Goal: Check status: Check status

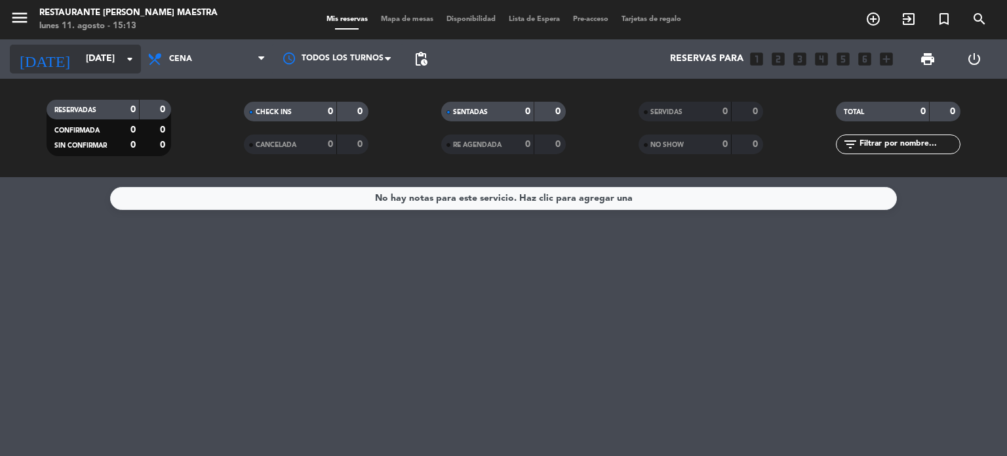
click at [128, 56] on icon "arrow_drop_down" at bounding box center [130, 59] width 16 height 16
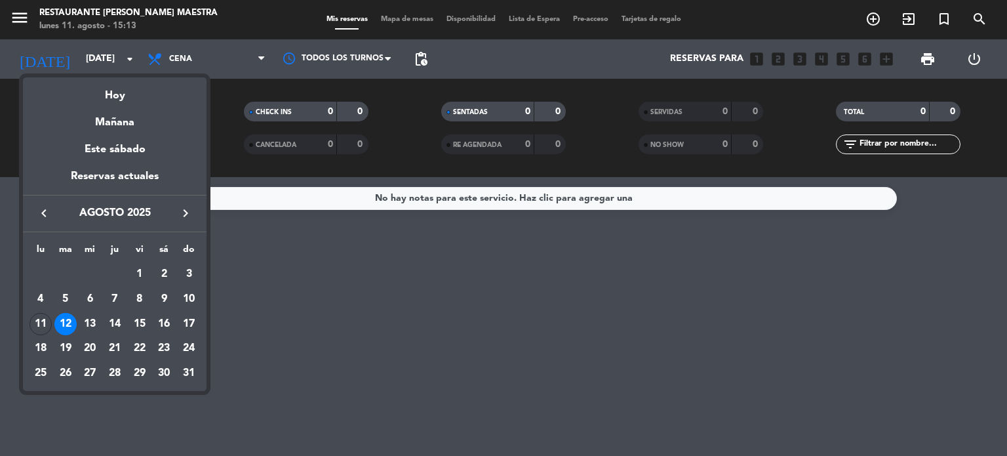
click at [64, 325] on div "12" at bounding box center [65, 324] width 22 height 22
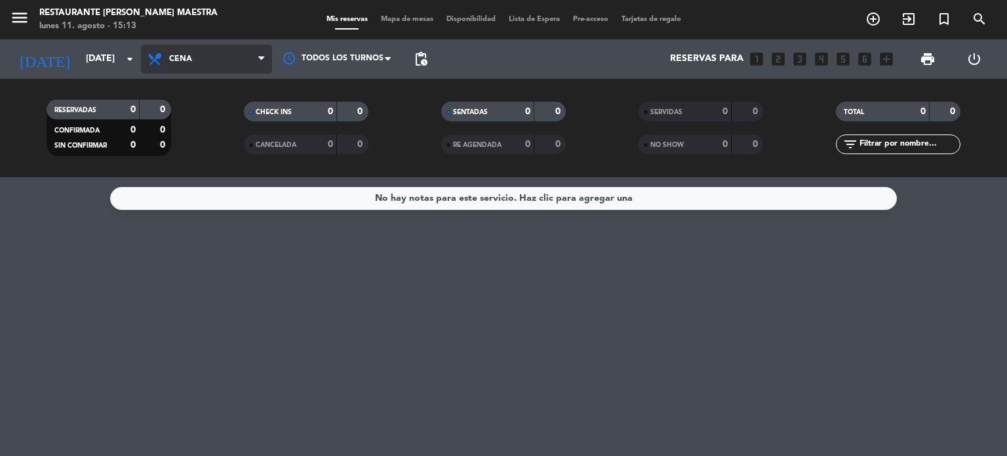
click at [256, 55] on span "Cena" at bounding box center [206, 59] width 131 height 29
click at [189, 144] on div "menu Restaurante [PERSON_NAME] Maestra lunes 11. agosto - 15:13 Mis reservas Ma…" at bounding box center [503, 88] width 1007 height 177
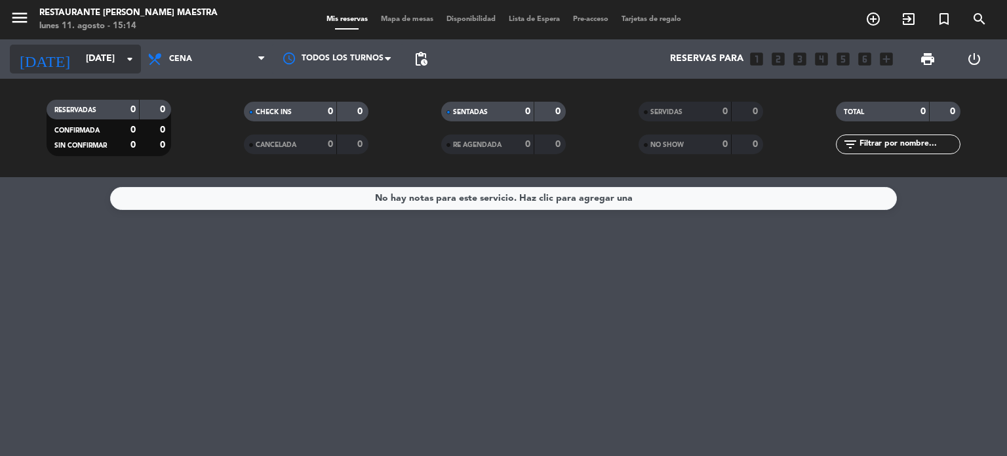
click at [124, 53] on icon "arrow_drop_down" at bounding box center [130, 59] width 16 height 16
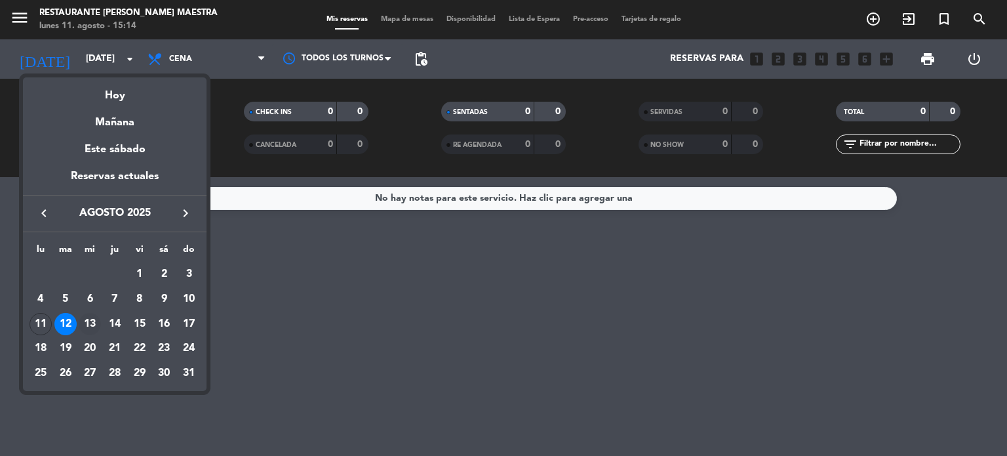
click at [88, 321] on div "13" at bounding box center [90, 324] width 22 height 22
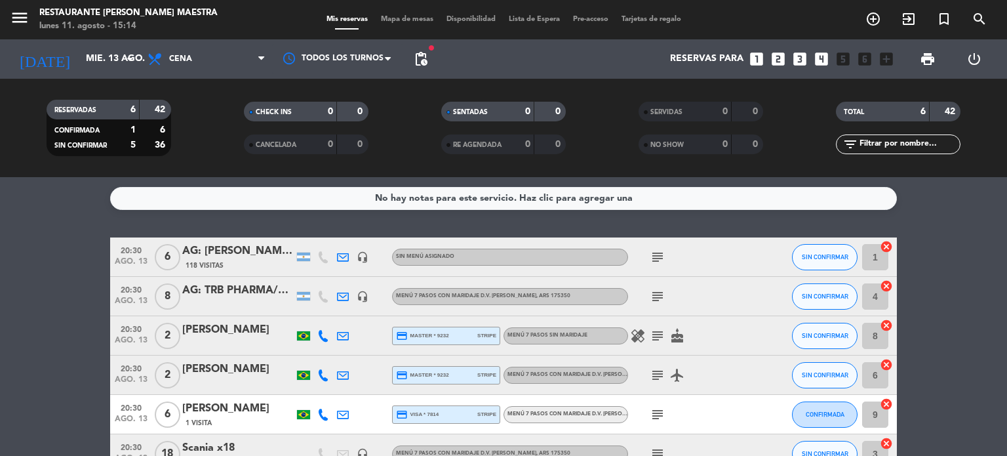
click at [254, 251] on div "AG: [PERSON_NAME] x6 / WOLCEN" at bounding box center [237, 251] width 111 height 17
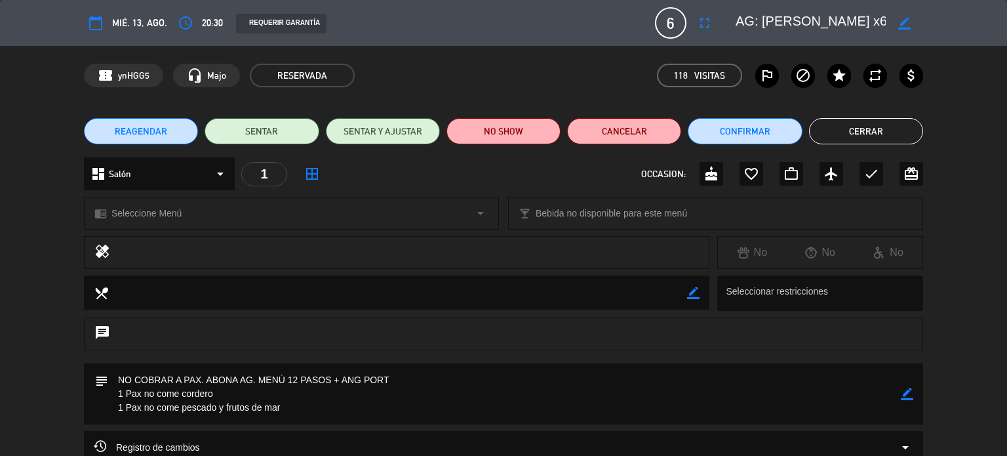
click at [880, 130] on button "Cerrar" at bounding box center [866, 131] width 114 height 26
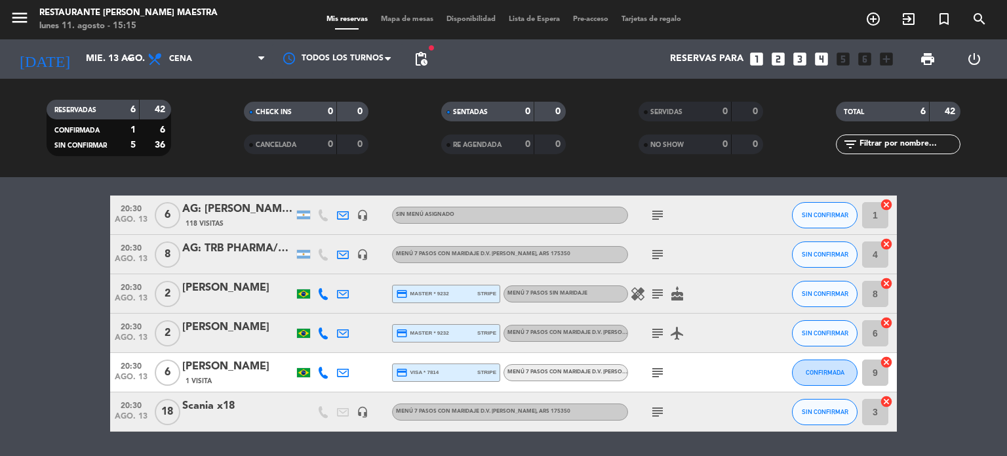
scroll to position [66, 0]
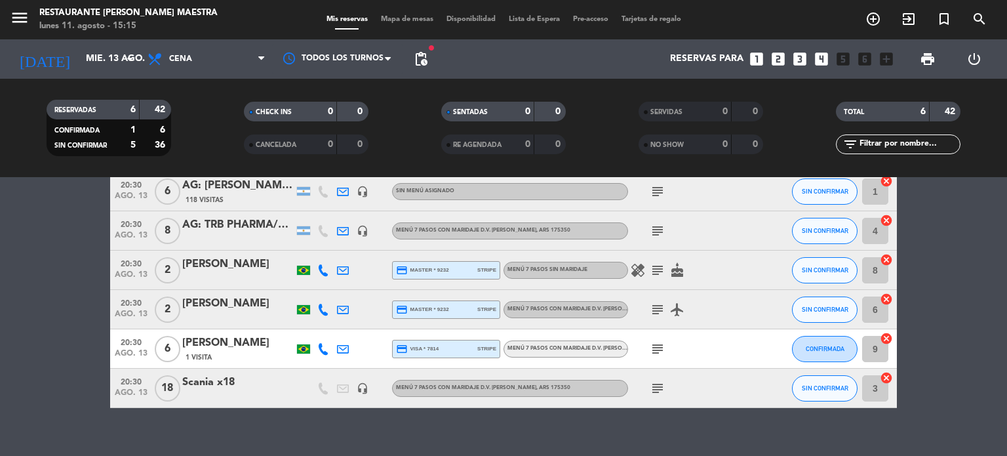
click at [251, 190] on div "AG: [PERSON_NAME] x6 / WOLCEN" at bounding box center [237, 185] width 111 height 17
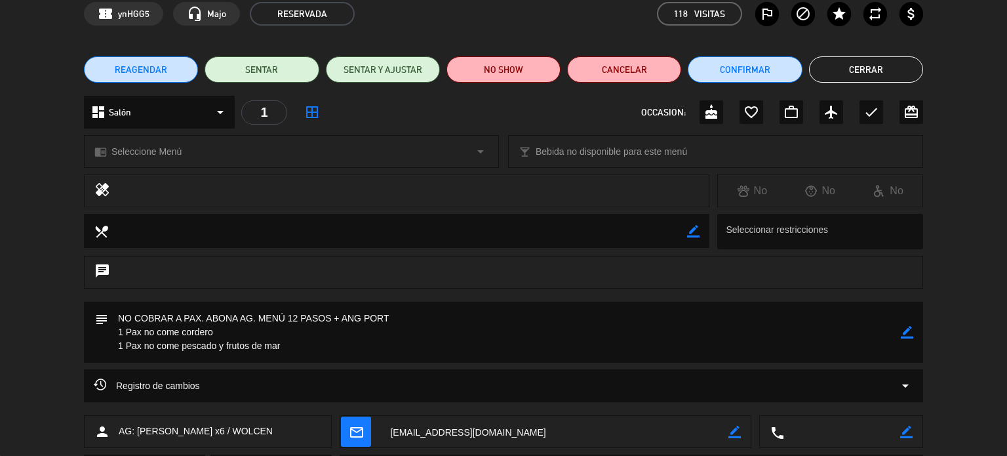
scroll to position [0, 0]
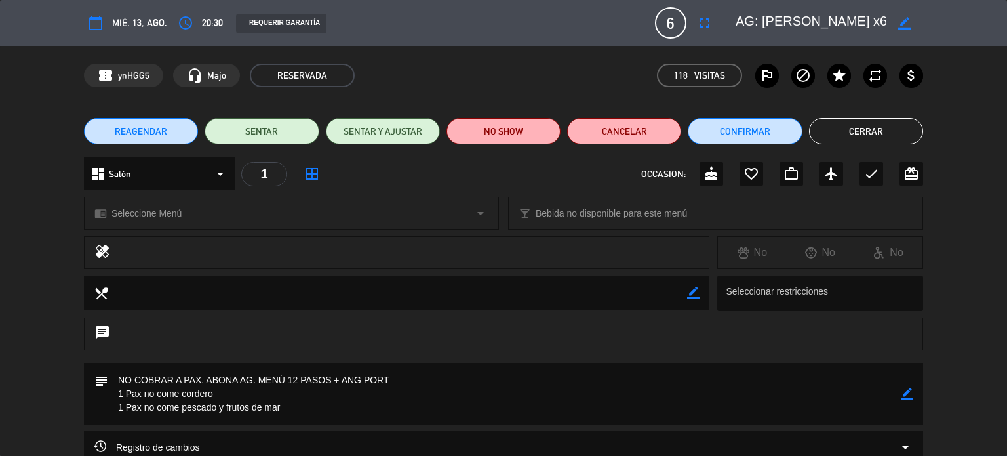
drag, startPoint x: 868, startPoint y: 135, endPoint x: 724, endPoint y: 131, distance: 144.3
click at [868, 134] on button "Cerrar" at bounding box center [866, 131] width 114 height 26
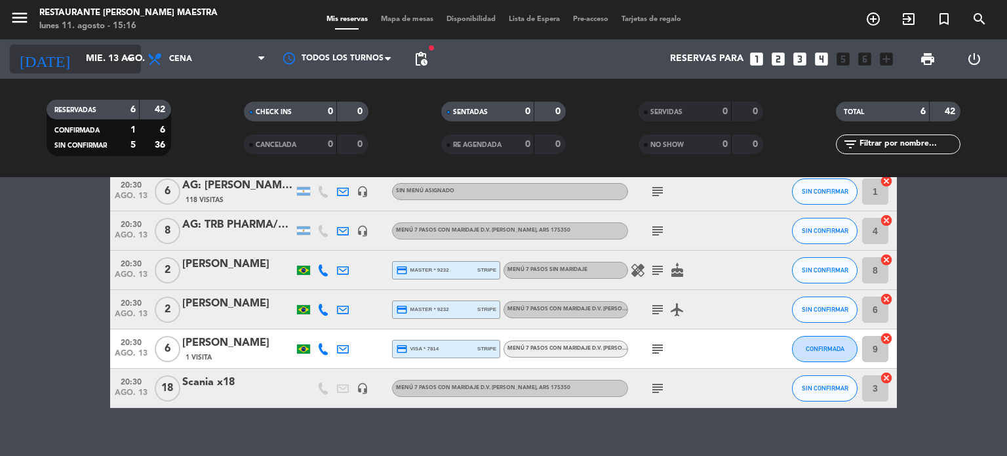
click at [128, 59] on icon "arrow_drop_down" at bounding box center [130, 59] width 16 height 16
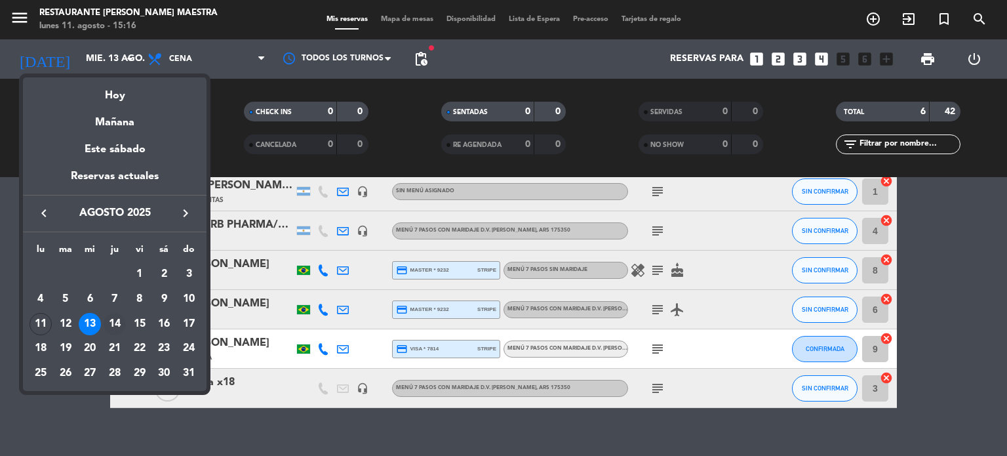
click at [117, 321] on div "14" at bounding box center [115, 324] width 22 height 22
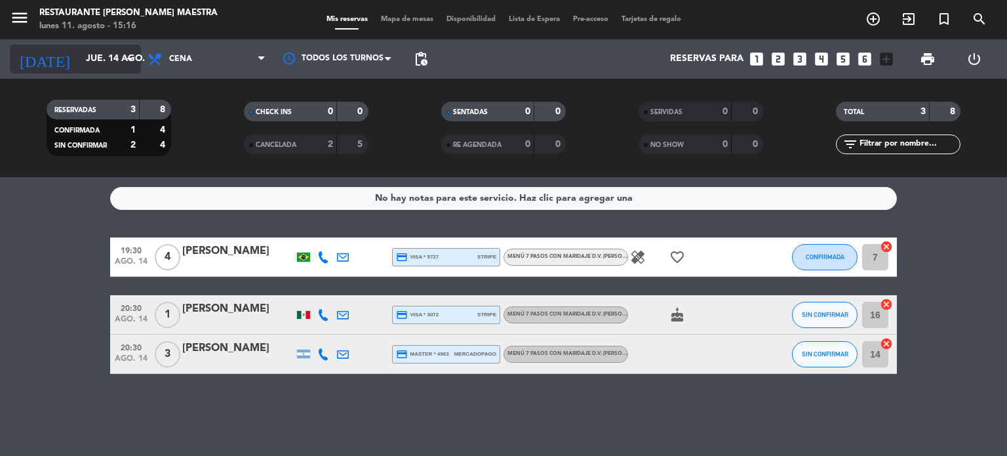
click at [125, 58] on icon "arrow_drop_down" at bounding box center [130, 59] width 16 height 16
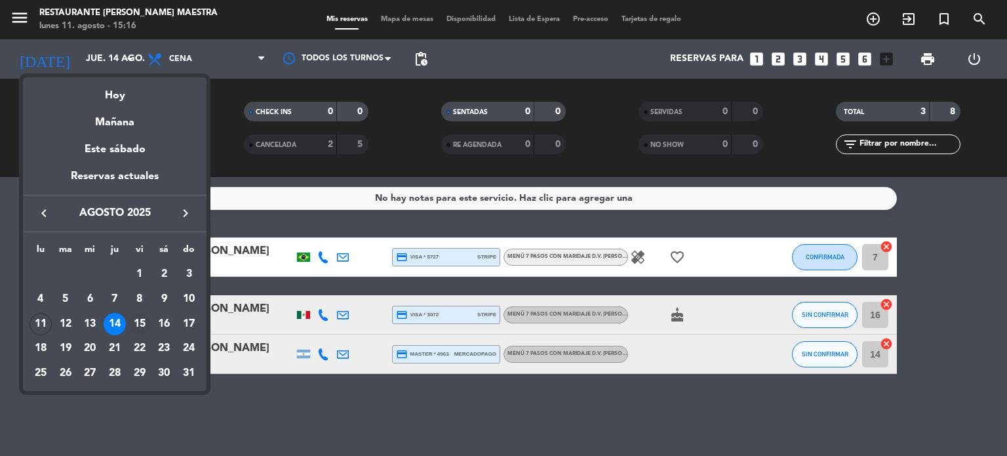
click at [144, 319] on div "15" at bounding box center [139, 324] width 22 height 22
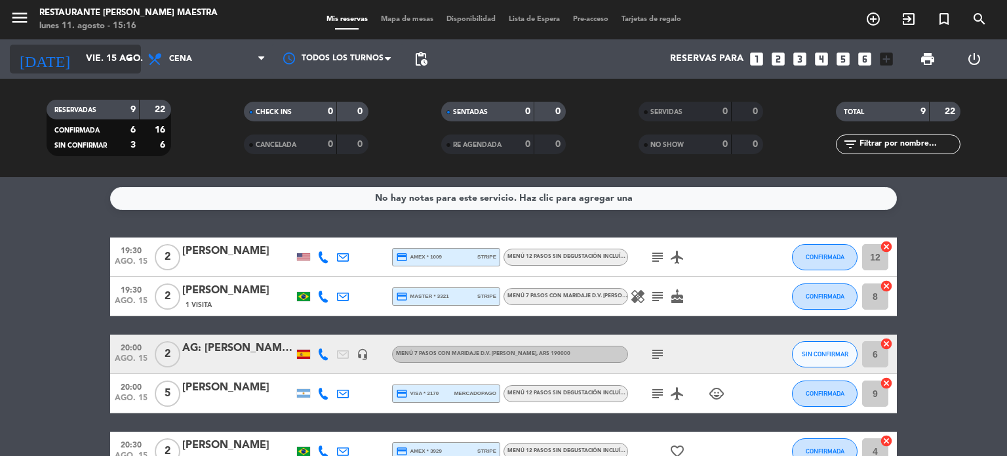
click at [128, 60] on icon "arrow_drop_down" at bounding box center [130, 59] width 16 height 16
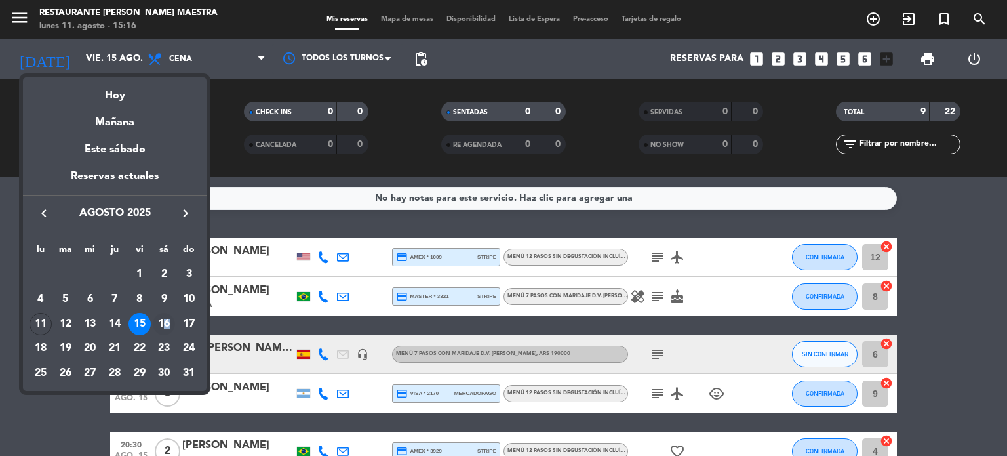
click at [166, 316] on div "16" at bounding box center [164, 324] width 22 height 22
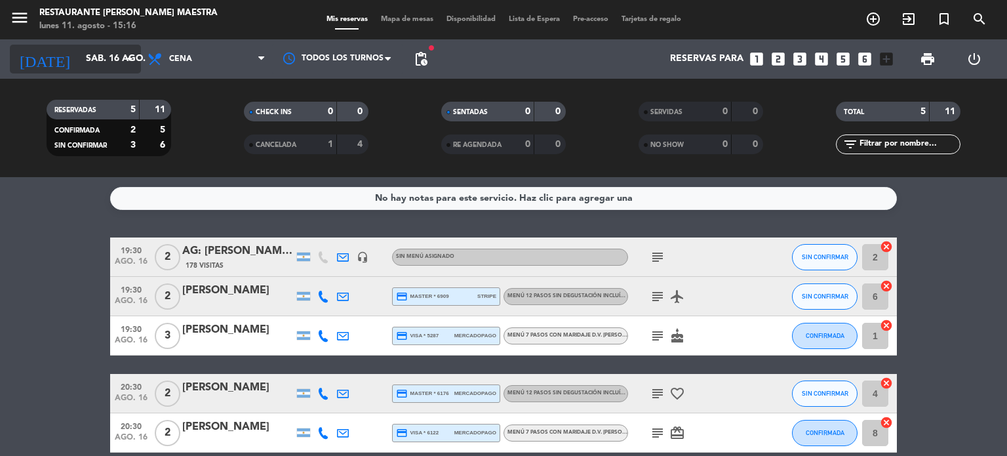
click at [128, 57] on icon "arrow_drop_down" at bounding box center [130, 59] width 16 height 16
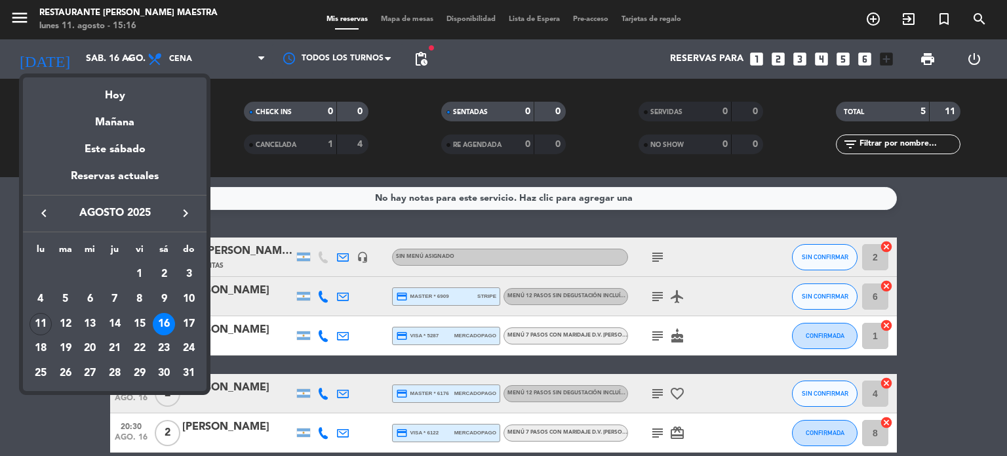
click at [197, 321] on div "17" at bounding box center [189, 324] width 22 height 22
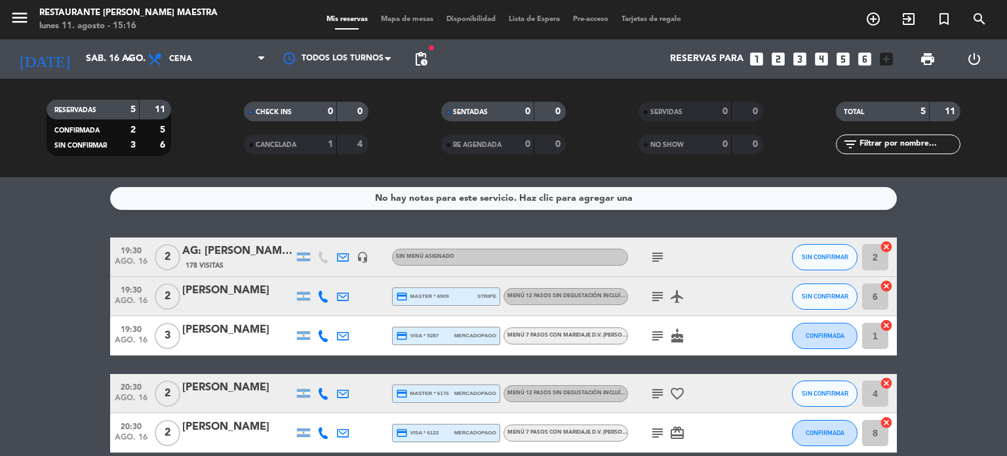
type input "dom. 17 ago."
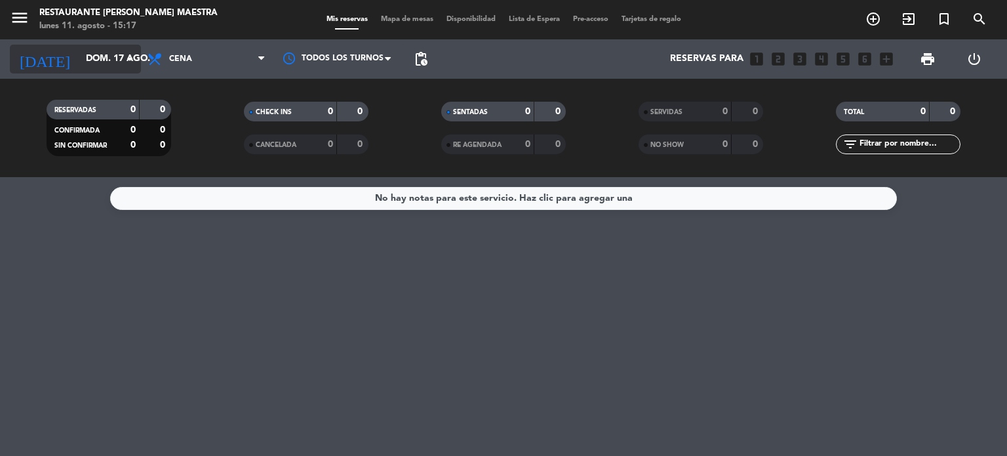
click at [126, 57] on icon "arrow_drop_down" at bounding box center [130, 59] width 16 height 16
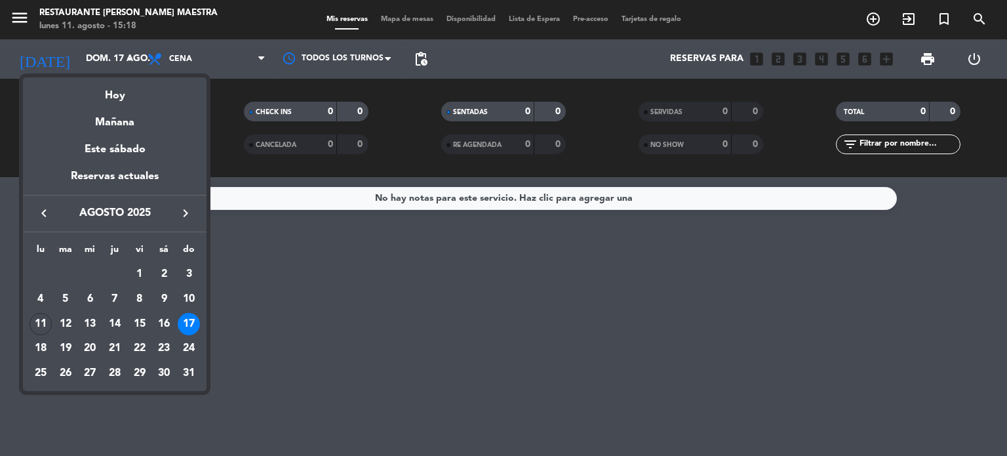
click at [393, 255] on div at bounding box center [503, 228] width 1007 height 456
